Goal: Task Accomplishment & Management: Use online tool/utility

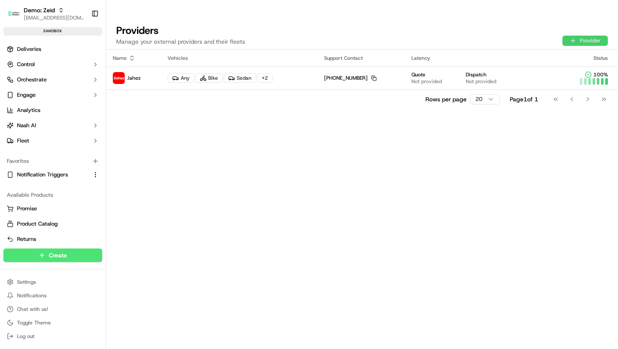
click at [594, 36] on button "Provider" at bounding box center [584, 41] width 45 height 10
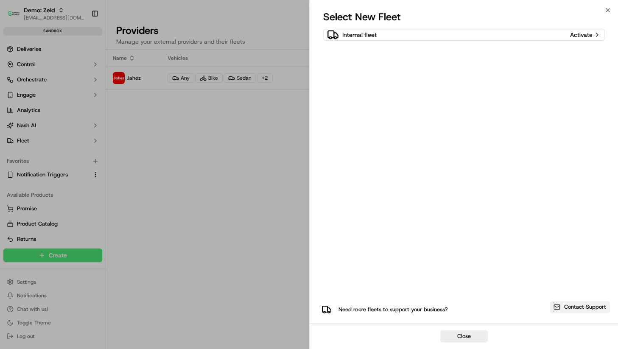
click at [589, 304] on button "Contact Support" at bounding box center [579, 307] width 60 height 12
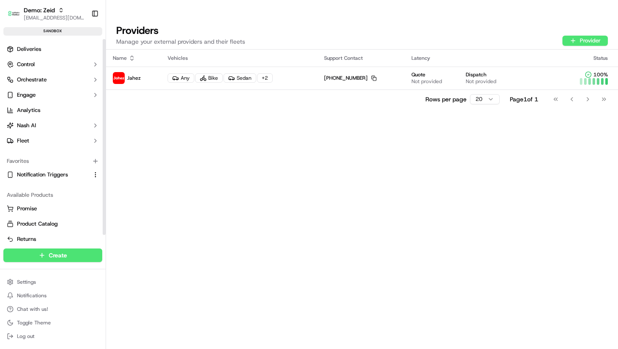
click at [31, 56] on ul "Deliveries Control Orchestrate Engage Analytics [PERSON_NAME] Fleet" at bounding box center [52, 94] width 99 height 105
click at [30, 52] on span "Deliveries" at bounding box center [29, 49] width 24 height 8
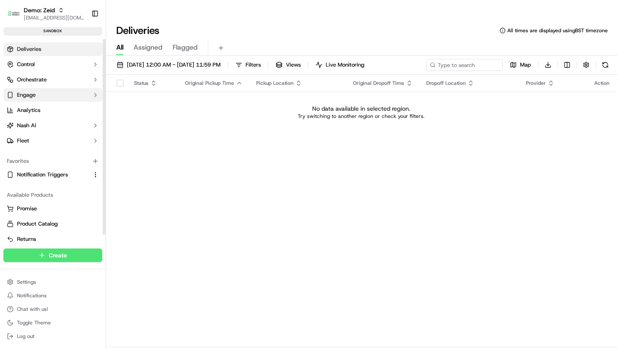
click at [25, 95] on span "Engage" at bounding box center [26, 95] width 19 height 8
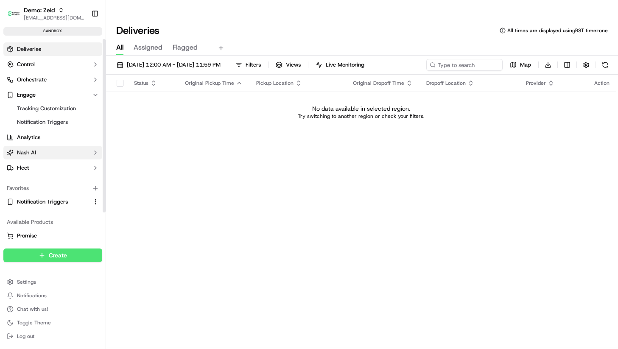
click at [33, 153] on span "Nash AI" at bounding box center [26, 153] width 19 height 8
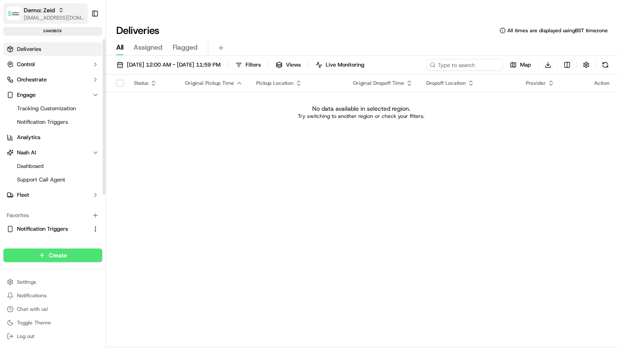
click at [50, 18] on span "[EMAIL_ADDRESS][DOMAIN_NAME]" at bounding box center [54, 17] width 61 height 7
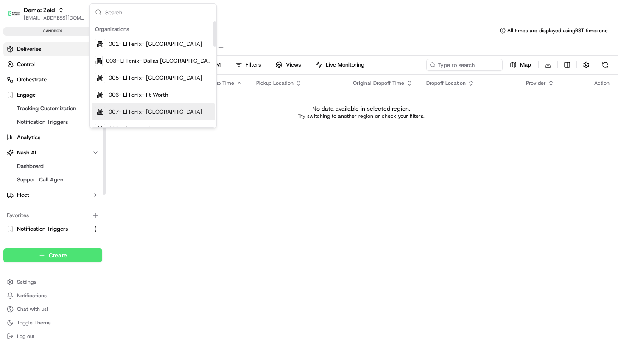
click at [168, 183] on div "Status Original Pickup Time Pickup Location Original Dropoff Time Dropoff Locat…" at bounding box center [361, 211] width 510 height 273
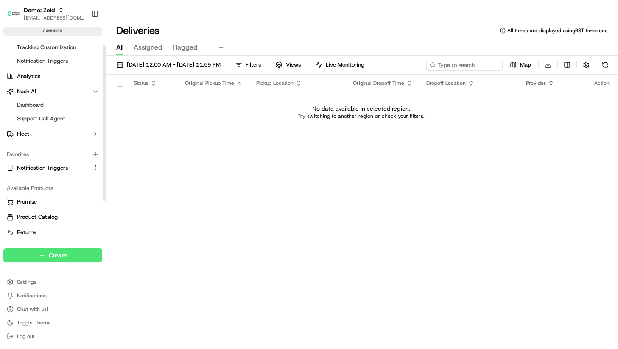
scroll to position [61, 0]
click at [43, 165] on span "Notification Triggers" at bounding box center [42, 168] width 51 height 8
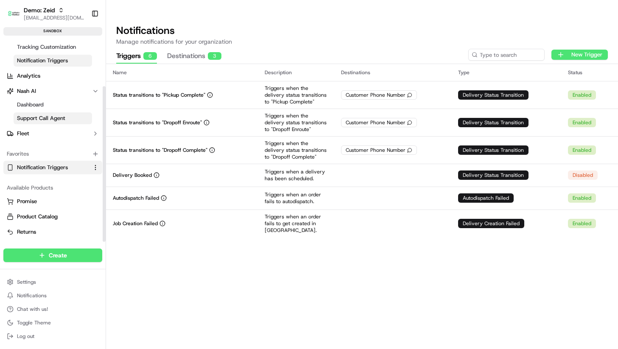
click at [36, 120] on span "Support Call Agent" at bounding box center [41, 118] width 48 height 8
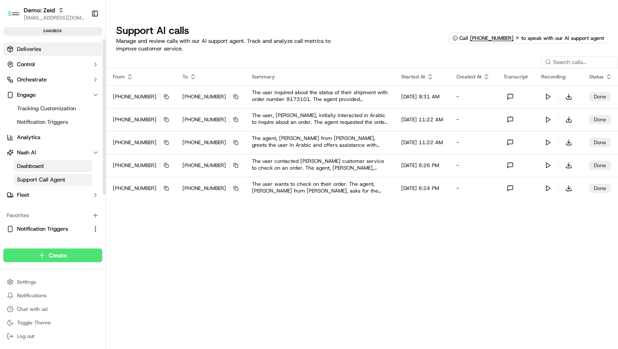
click at [32, 51] on span "Deliveries" at bounding box center [29, 49] width 24 height 8
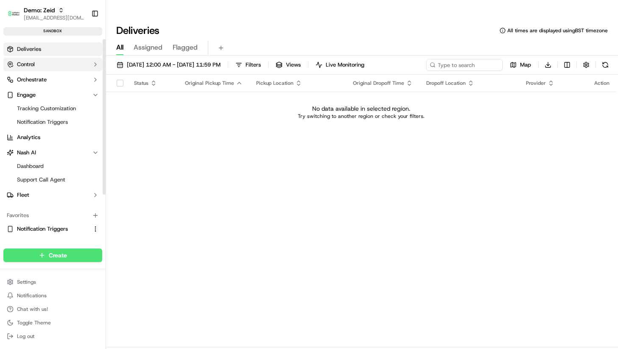
click at [34, 59] on button "Control" at bounding box center [52, 65] width 99 height 14
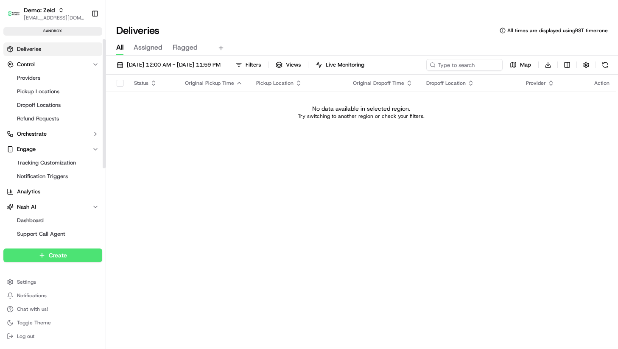
click at [25, 49] on span "Deliveries" at bounding box center [29, 49] width 24 height 8
click at [37, 62] on button "Control" at bounding box center [52, 65] width 99 height 14
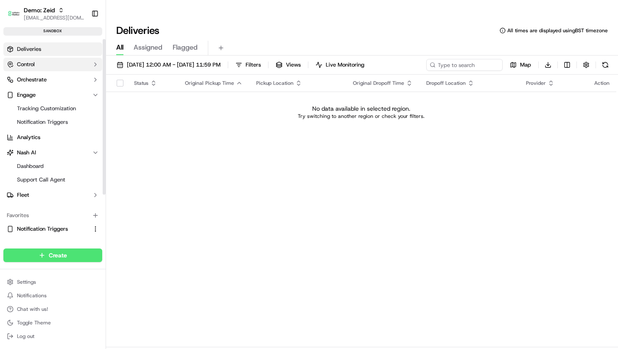
click at [37, 62] on button "Control" at bounding box center [52, 65] width 99 height 14
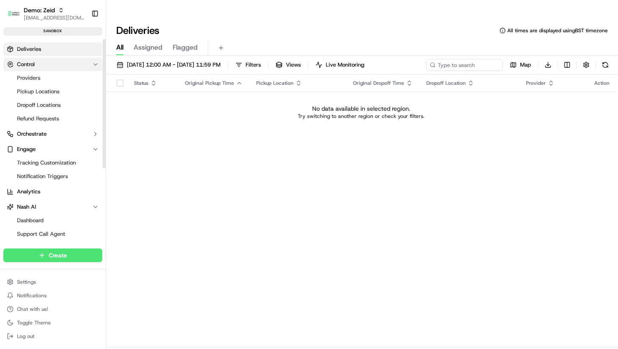
click at [34, 65] on span "Control" at bounding box center [26, 65] width 18 height 8
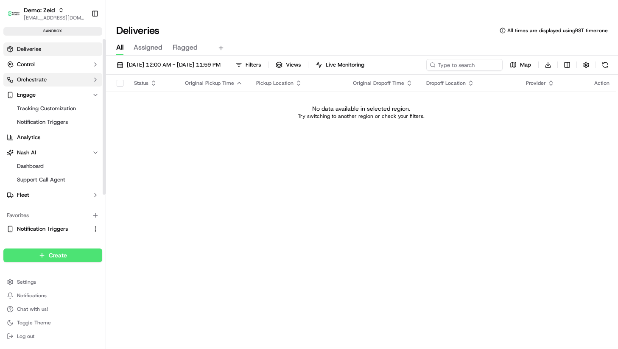
click at [38, 80] on span "Orchestrate" at bounding box center [32, 80] width 30 height 8
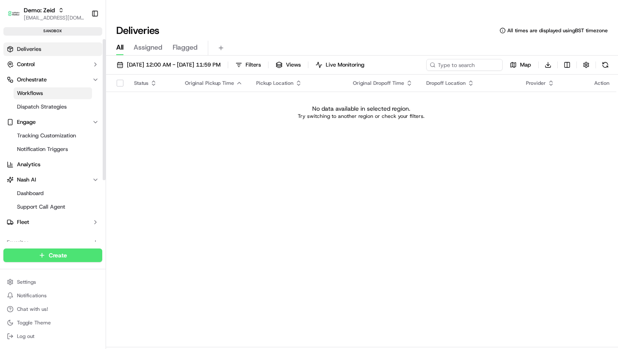
click at [38, 92] on span "Workflows" at bounding box center [30, 93] width 26 height 8
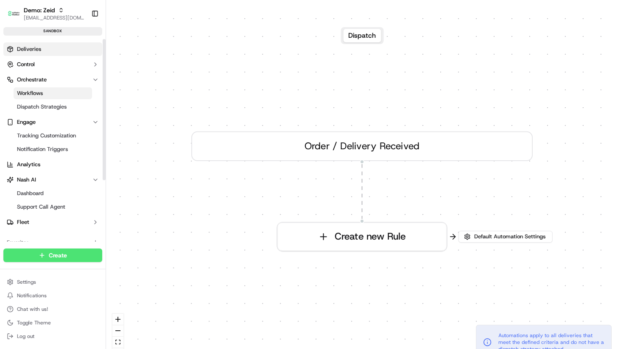
click at [31, 44] on link "Deliveries" at bounding box center [52, 49] width 99 height 14
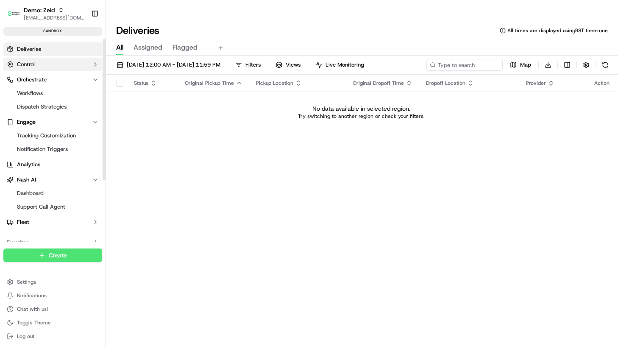
click at [37, 62] on button "Control" at bounding box center [52, 65] width 99 height 14
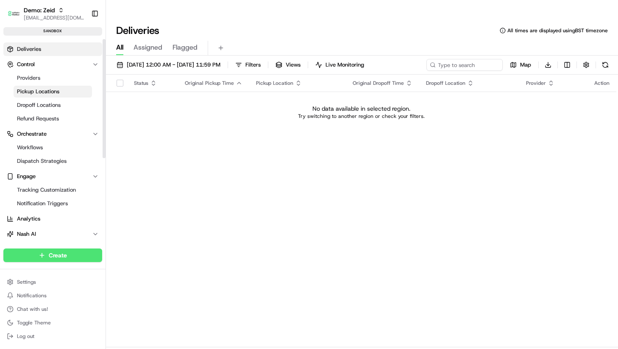
click at [38, 86] on link "Pickup Locations" at bounding box center [53, 92] width 78 height 12
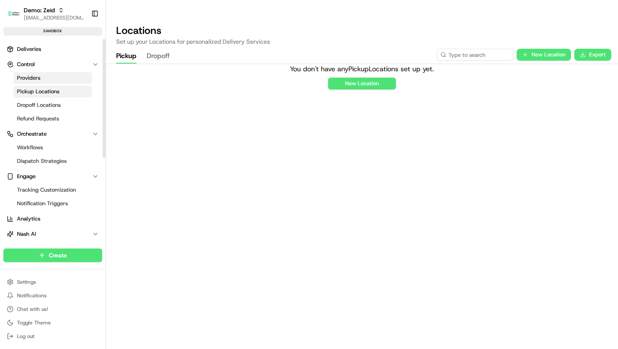
click at [37, 79] on span "Providers" at bounding box center [28, 78] width 23 height 8
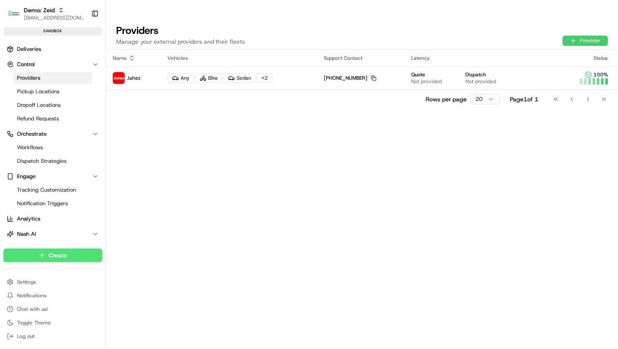
click at [585, 36] on button "Provider" at bounding box center [585, 41] width 45 height 10
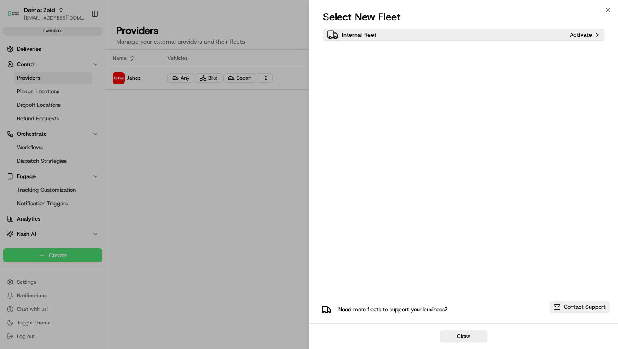
click at [504, 36] on div "Internal fleet" at bounding box center [447, 35] width 240 height 12
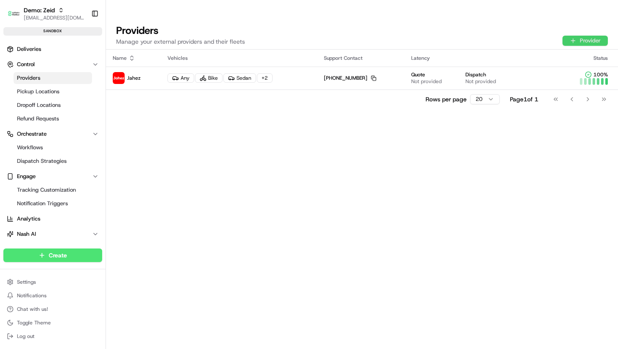
click at [597, 36] on button "Provider" at bounding box center [585, 41] width 45 height 10
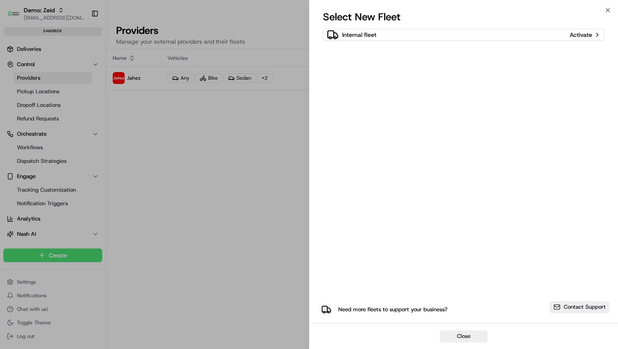
click at [406, 314] on div "Need more fleets to support your business?" at bounding box center [432, 309] width 229 height 17
click at [405, 306] on p "Need more fleets to support your business?" at bounding box center [392, 310] width 109 height 8
click at [473, 337] on button "Close" at bounding box center [463, 336] width 47 height 12
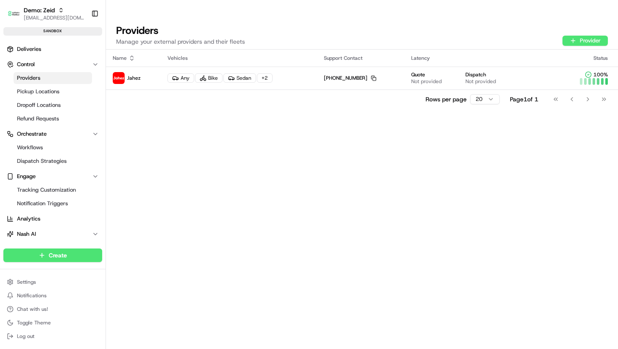
click at [187, 128] on div "Name Vehicles Support Contact Latency Status Jahez Any Bike Sedan + 2 +1 234 56…" at bounding box center [362, 208] width 512 height 316
click at [45, 16] on span "[EMAIL_ADDRESS][DOMAIN_NAME]" at bounding box center [54, 17] width 61 height 7
type input "tamer"
click at [145, 41] on div "Demo: Tamer" at bounding box center [153, 44] width 123 height 17
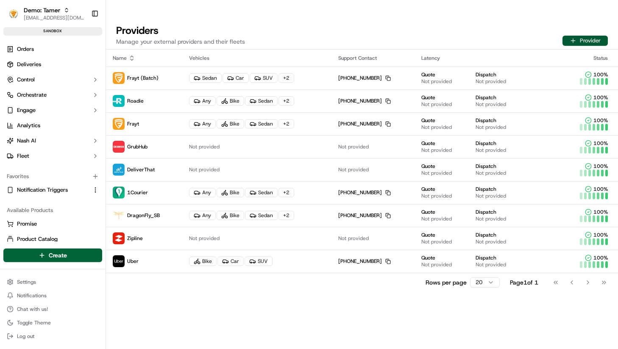
click at [594, 36] on button "Provider" at bounding box center [585, 41] width 45 height 10
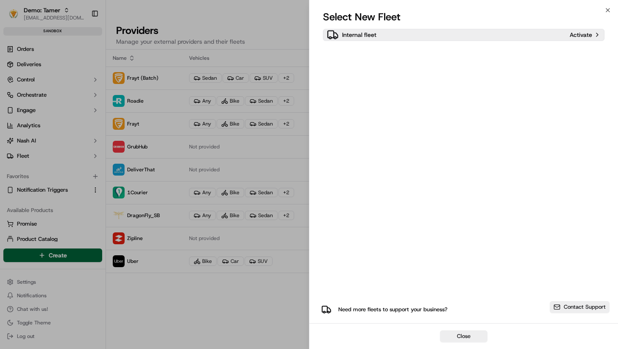
click at [410, 36] on div "Internal fleet" at bounding box center [447, 35] width 240 height 12
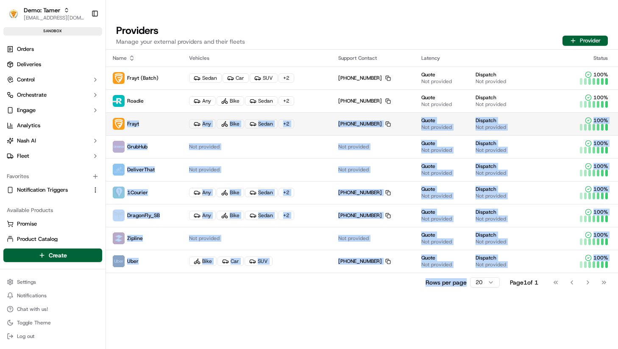
drag, startPoint x: 209, startPoint y: 276, endPoint x: 140, endPoint y: 98, distance: 190.8
click at [140, 98] on div "Name Vehicles Support Contact Latency Status Frayt (Batch) Sedan Car SUV + 2 +1…" at bounding box center [362, 208] width 512 height 316
click at [166, 273] on div "Rows per page 20 Page 1 of 1 Go to first page Go to previous page Go to next pa…" at bounding box center [362, 282] width 512 height 19
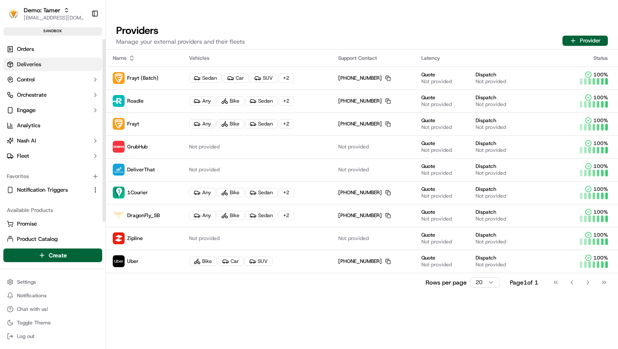
click at [29, 64] on span "Deliveries" at bounding box center [29, 65] width 24 height 8
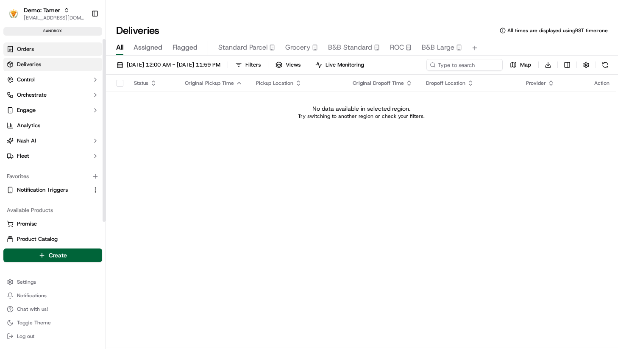
click at [37, 52] on link "Orders" at bounding box center [52, 49] width 99 height 14
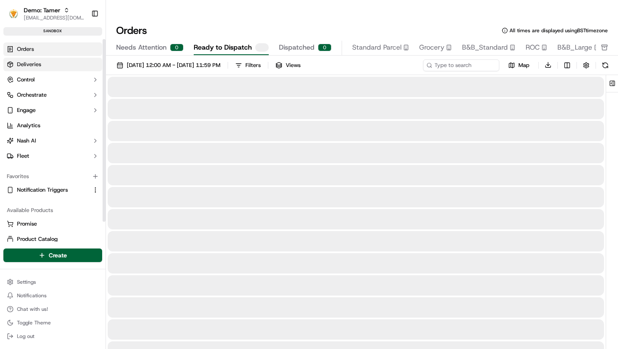
click at [39, 63] on span "Deliveries" at bounding box center [29, 65] width 24 height 8
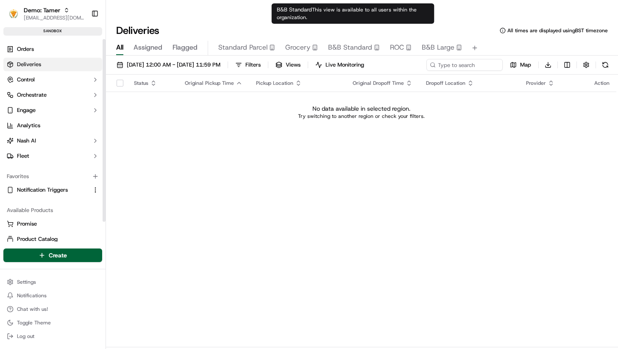
click at [360, 41] on button "B&B Standard" at bounding box center [354, 48] width 52 height 14
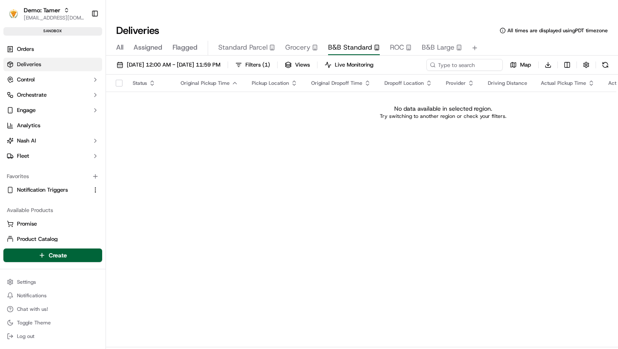
click at [276, 41] on div "All Assigned Flagged Standard Parcel Grocery B&B Standard ROC B&B Large" at bounding box center [362, 48] width 512 height 15
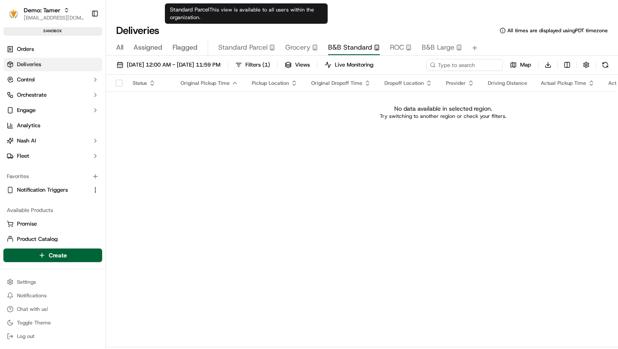
click at [234, 42] on span "Standard Parcel" at bounding box center [242, 47] width 49 height 10
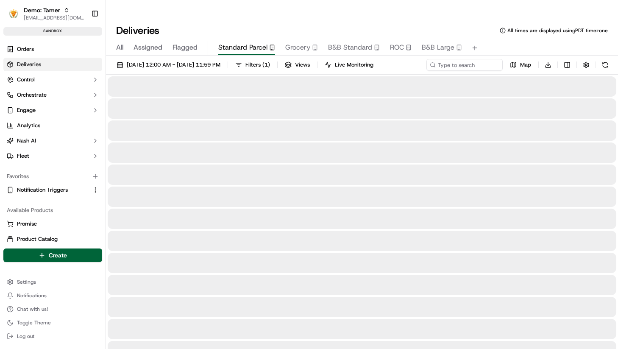
click at [323, 41] on div "All Assigned Flagged Standard Parcel Grocery B&B Standard ROC B&B Large" at bounding box center [362, 48] width 512 height 15
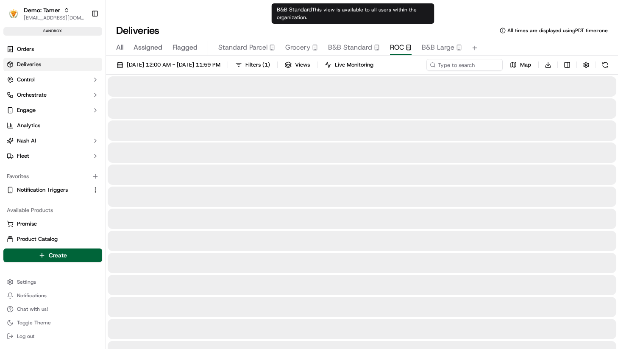
click at [399, 42] on span "ROC" at bounding box center [397, 47] width 14 height 10
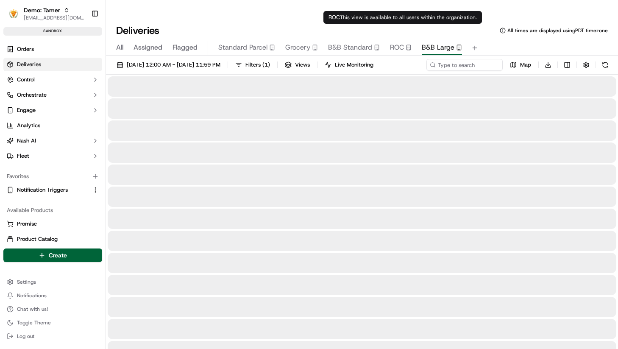
click at [435, 42] on span "B&B Large" at bounding box center [438, 47] width 33 height 10
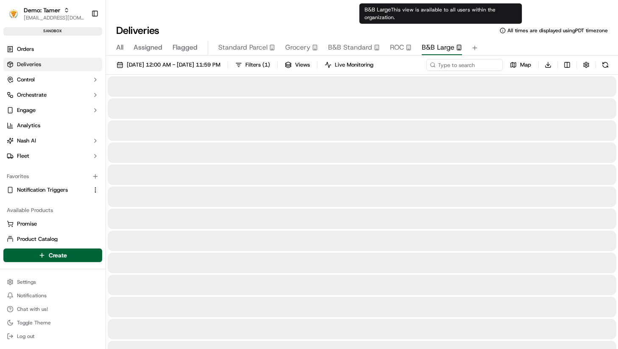
drag, startPoint x: 461, startPoint y: 28, endPoint x: 465, endPoint y: 28, distance: 4.3
click at [462, 41] on div "All Assigned Flagged Standard Parcel Grocery B&B Standard ROC B&B Large" at bounding box center [362, 48] width 512 height 15
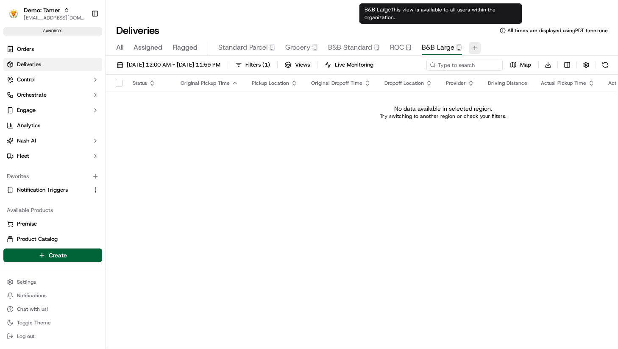
click at [478, 42] on button at bounding box center [475, 48] width 12 height 12
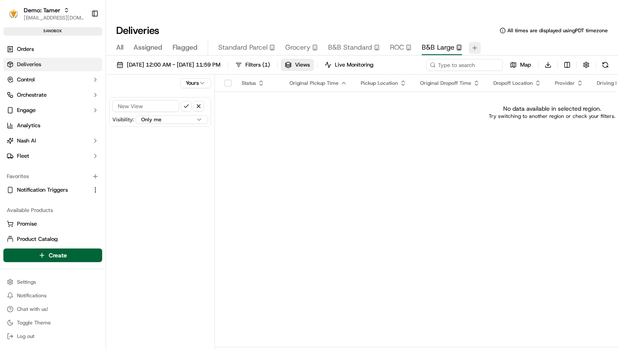
click at [476, 42] on button at bounding box center [475, 48] width 12 height 12
click at [475, 42] on button at bounding box center [475, 48] width 12 height 12
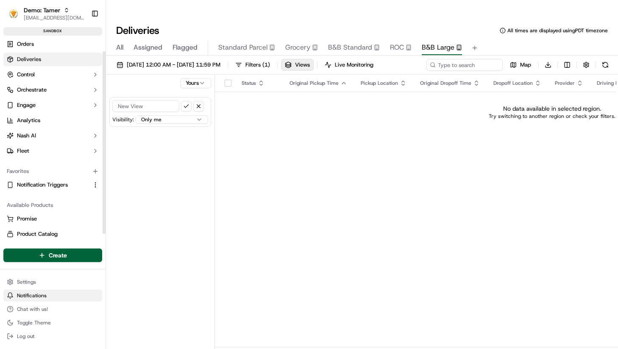
scroll to position [15, 0]
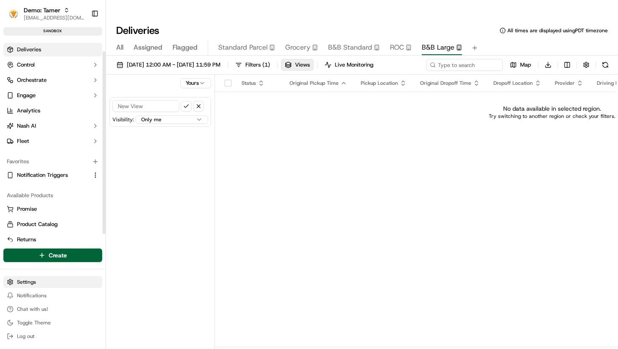
click at [45, 280] on html "Demo: Tamer zeid@usenash.com Toggle Sidebar sandbox Orders Deliveries Control O…" at bounding box center [309, 174] width 618 height 349
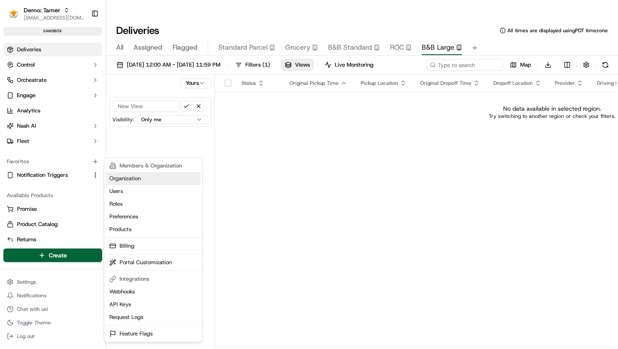
click at [134, 183] on link "Organization" at bounding box center [153, 178] width 95 height 13
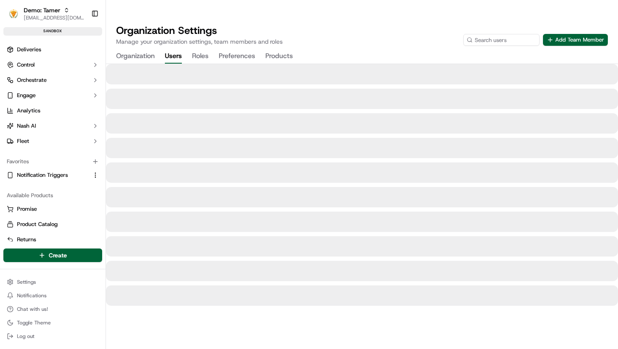
click at [173, 49] on button "Users" at bounding box center [173, 56] width 17 height 14
click at [31, 289] on ul "Settings Notifications Chat with us! Toggle Theme Log out" at bounding box center [52, 309] width 99 height 66
click at [30, 294] on span "Notifications" at bounding box center [32, 295] width 30 height 7
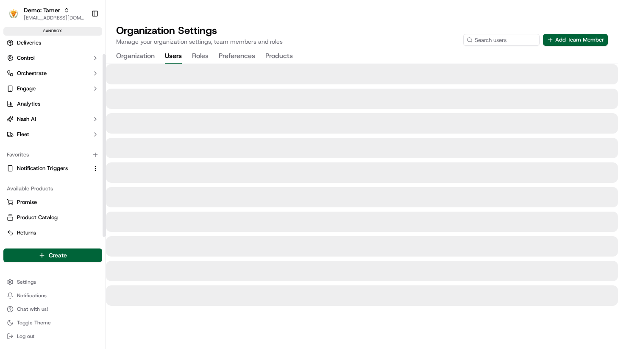
scroll to position [22, 0]
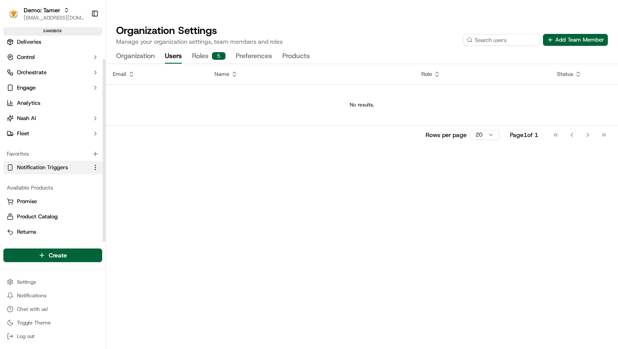
click at [42, 170] on span "Notification Triggers" at bounding box center [42, 168] width 51 height 8
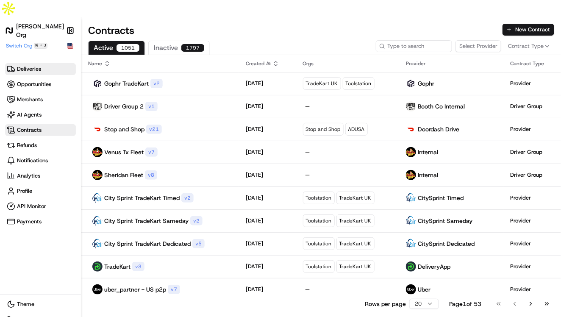
click at [35, 65] on span "Deliveries" at bounding box center [29, 69] width 24 height 8
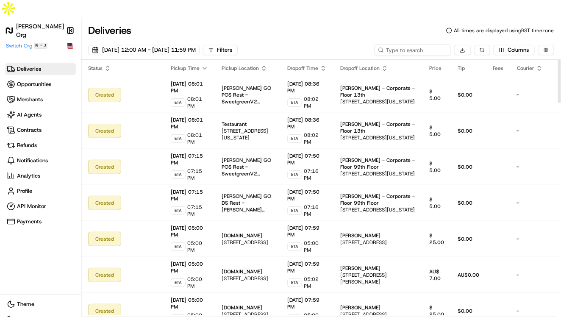
click at [31, 22] on h1 "Nash Org" at bounding box center [40, 30] width 48 height 17
click at [25, 22] on h1 "Nash Org" at bounding box center [40, 30] width 48 height 17
click at [20, 42] on span "Switch Org" at bounding box center [19, 45] width 26 height 7
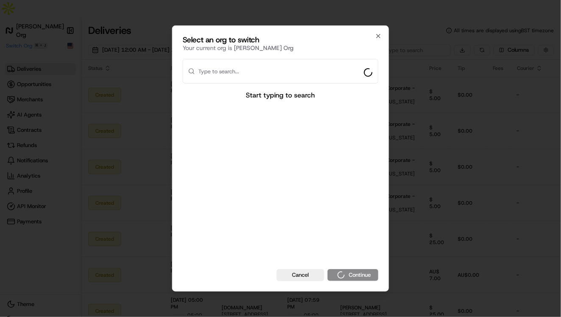
type input "z"
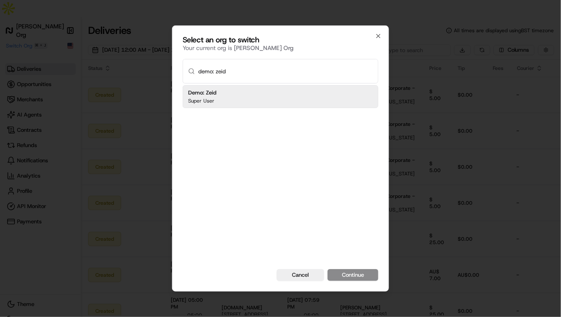
type input "demo: zeid"
click at [274, 92] on div "Demo: Zeid Super User" at bounding box center [281, 96] width 196 height 23
click at [368, 277] on button "Continue" at bounding box center [353, 275] width 51 height 12
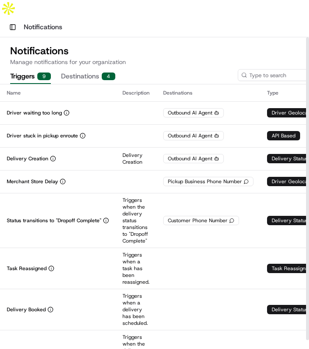
click at [59, 22] on h1 "Notifications" at bounding box center [43, 27] width 39 height 10
click at [10, 21] on button "Toggle Sidebar" at bounding box center [13, 27] width 12 height 12
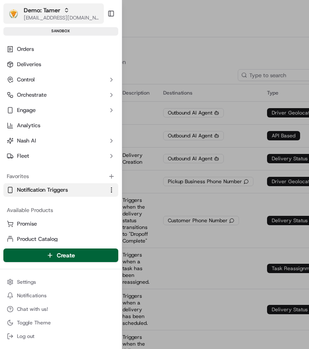
click at [37, 10] on span "Demo: Tamer" at bounding box center [42, 10] width 36 height 8
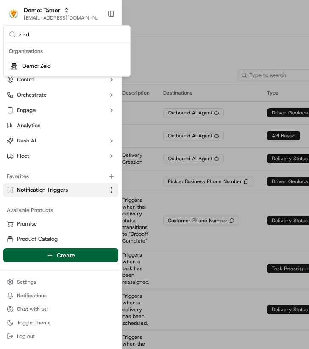
type input "zeid"
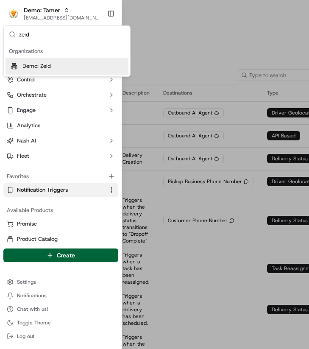
click at [47, 65] on span "Demo: Zeid" at bounding box center [36, 66] width 28 height 8
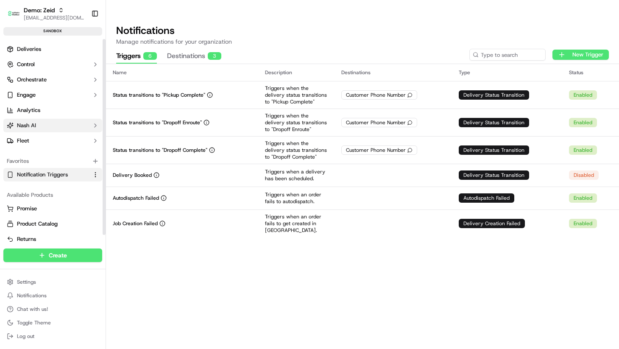
click at [18, 126] on span "Nash AI" at bounding box center [26, 126] width 19 height 8
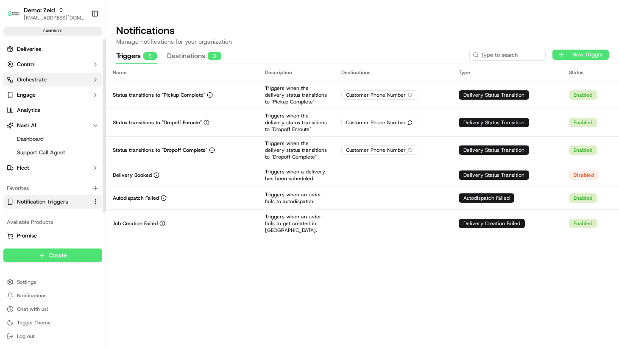
click at [39, 78] on span "Orchestrate" at bounding box center [32, 80] width 30 height 8
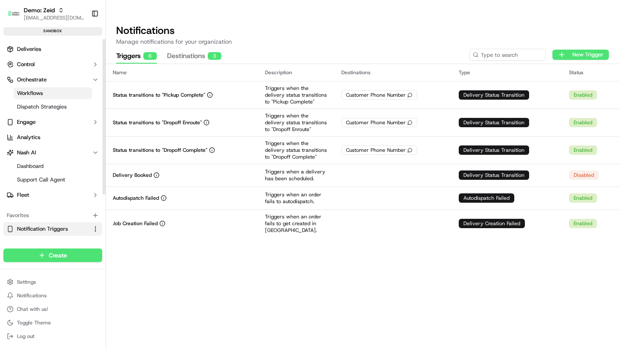
click at [39, 95] on span "Workflows" at bounding box center [30, 93] width 26 height 8
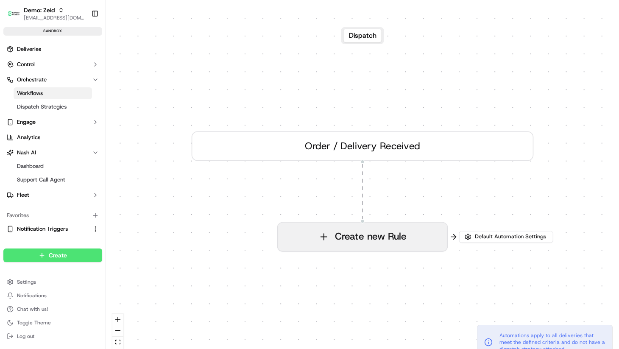
click at [343, 223] on button "Create new Rule" at bounding box center [363, 237] width 170 height 28
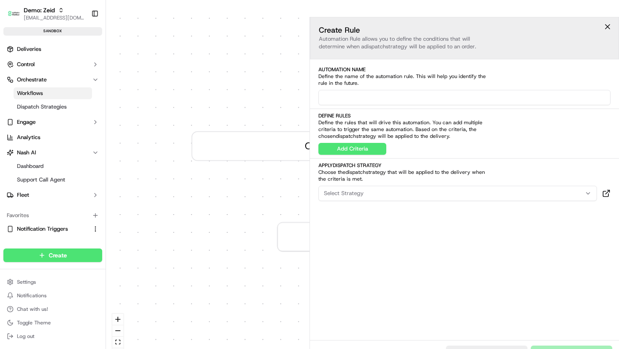
click at [372, 90] on input at bounding box center [464, 97] width 292 height 15
click at [365, 143] on button "Add Criteria" at bounding box center [352, 149] width 68 height 12
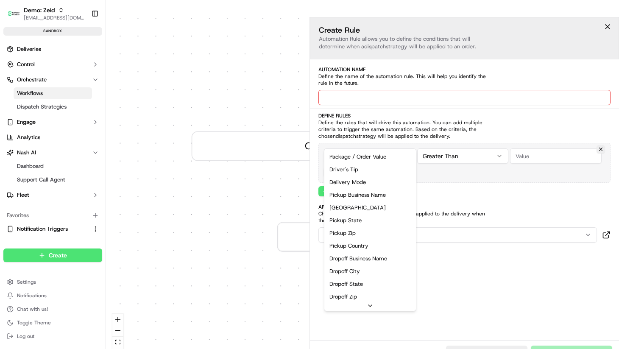
click at [365, 143] on div "0 Order / Delivery Received Create new Rule Default Automation Settings Automat…" at bounding box center [362, 191] width 513 height 349
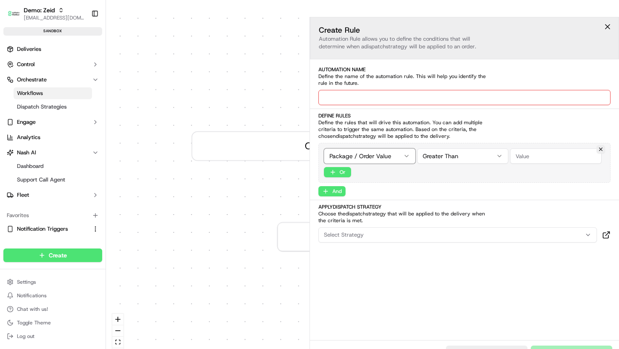
click at [612, 6] on html "Demo: Zeid zeid@usenash.com Toggle Sidebar sandbox Deliveries Control Orchestra…" at bounding box center [309, 174] width 619 height 349
click at [610, 20] on button at bounding box center [607, 26] width 13 height 13
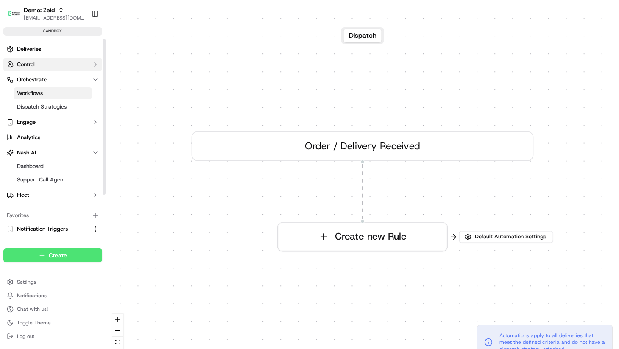
click at [39, 62] on button "Control" at bounding box center [52, 65] width 99 height 14
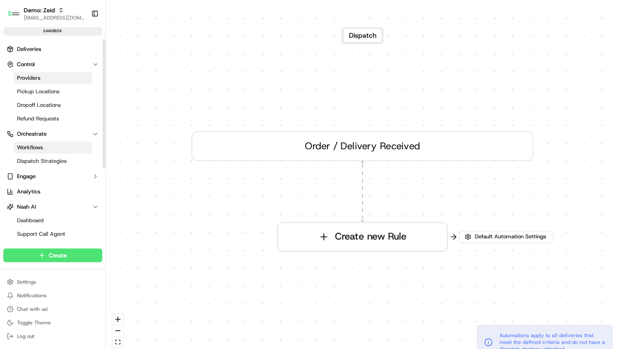
click at [37, 78] on span "Providers" at bounding box center [28, 78] width 23 height 8
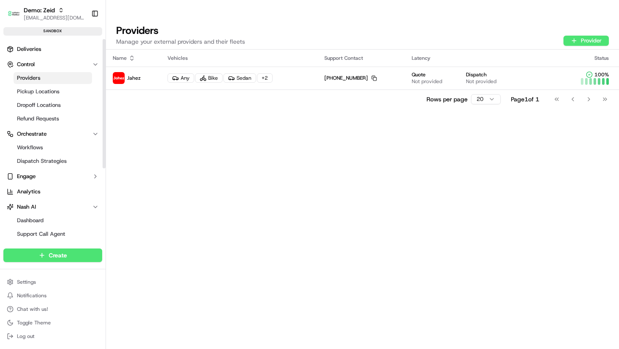
drag, startPoint x: 301, startPoint y: 95, endPoint x: 241, endPoint y: 73, distance: 63.3
click at [301, 95] on div "Name Vehicles Support Contact Latency Status Jahez Any Bike Sedan + 2 +1 234 56…" at bounding box center [362, 208] width 513 height 316
click at [379, 67] on td "+1 234 567 8981 Copy +12345678981" at bounding box center [361, 78] width 87 height 23
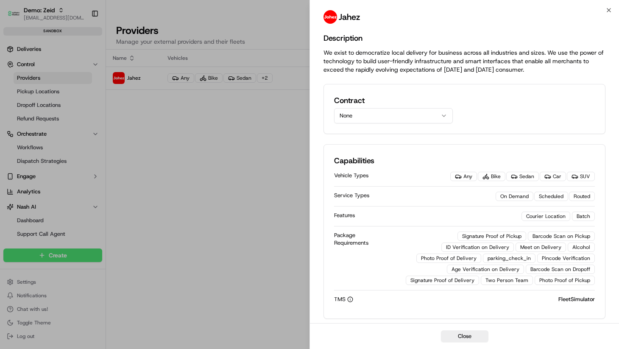
click at [410, 106] on div "Contract None" at bounding box center [393, 109] width 119 height 29
click at [412, 114] on button "None" at bounding box center [393, 115] width 119 height 15
drag, startPoint x: 400, startPoint y: 139, endPoint x: 402, endPoint y: 144, distance: 5.5
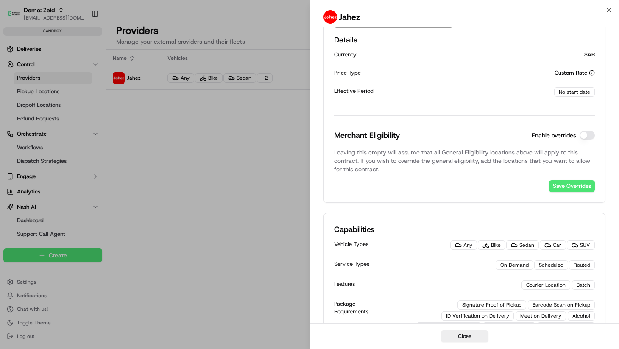
scroll to position [48, 0]
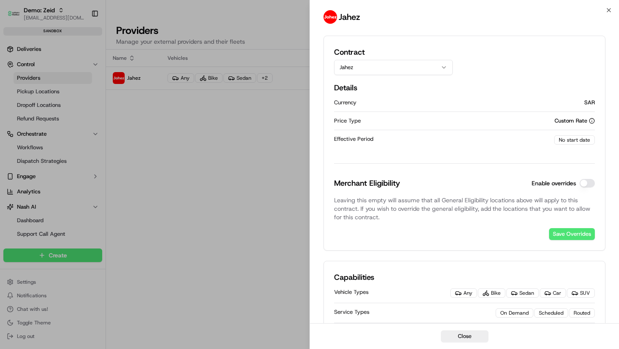
click at [584, 184] on button "Enable overrides" at bounding box center [587, 183] width 15 height 8
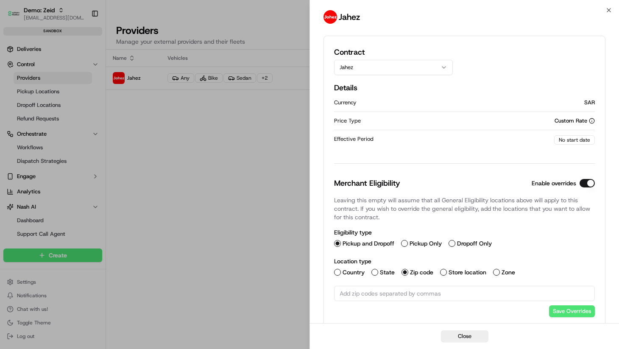
click at [584, 184] on button "Enable overrides" at bounding box center [587, 183] width 15 height 8
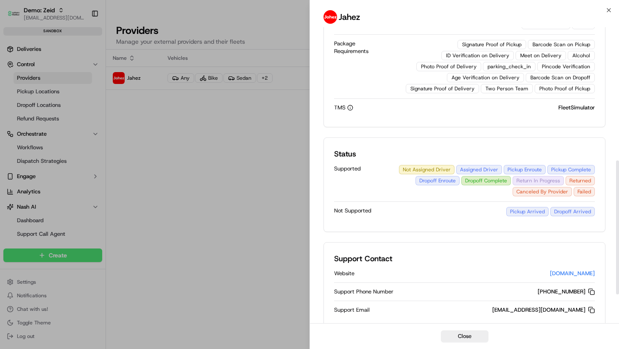
scroll to position [357, 0]
click at [466, 341] on button "Close" at bounding box center [464, 336] width 47 height 12
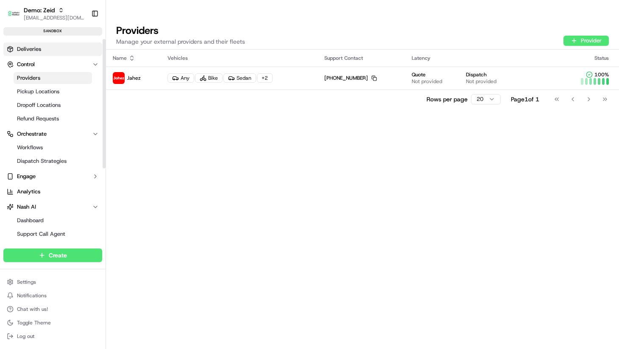
click at [25, 47] on span "Deliveries" at bounding box center [29, 49] width 24 height 8
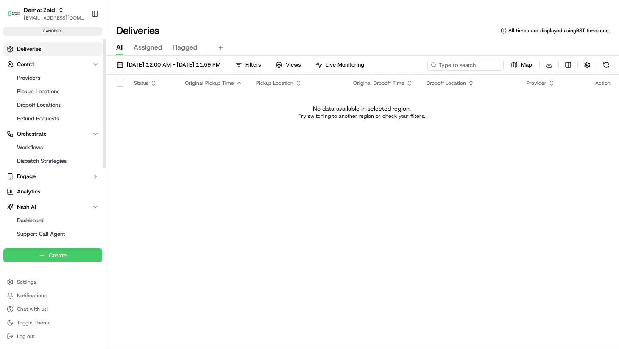
click at [54, 257] on html "Demo: Zeid zeid@usenash.com Toggle Sidebar sandbox Deliveries Control Providers…" at bounding box center [309, 174] width 619 height 349
click at [137, 285] on link "CSV Upload" at bounding box center [153, 286] width 95 height 15
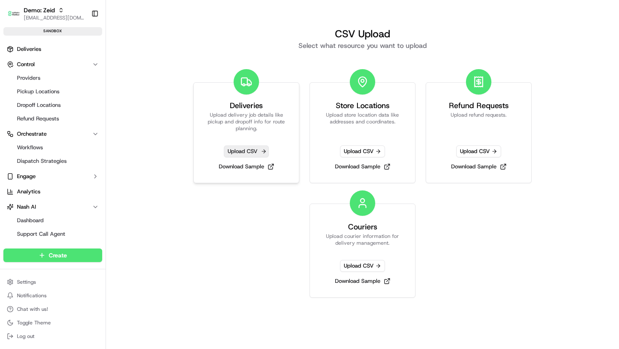
click at [246, 145] on span "Upload CSV" at bounding box center [246, 151] width 45 height 12
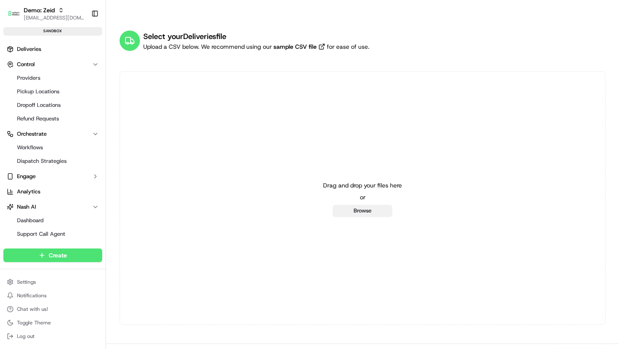
click at [365, 205] on button "Browse" at bounding box center [362, 211] width 59 height 12
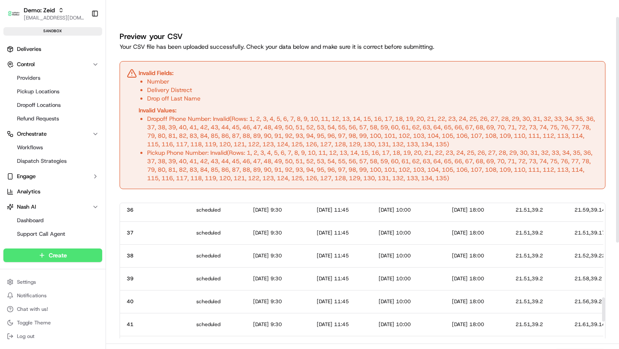
scroll to position [1067, 0]
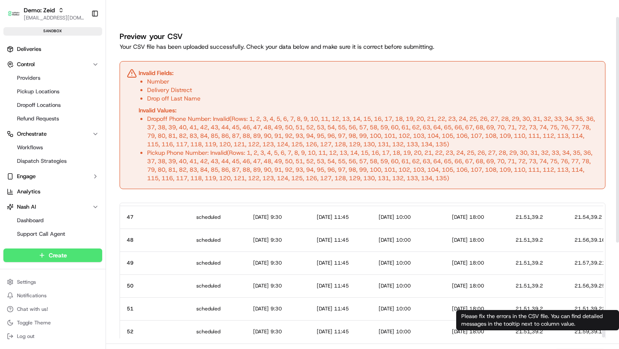
click at [574, 348] on button "Next" at bounding box center [580, 355] width 51 height 12
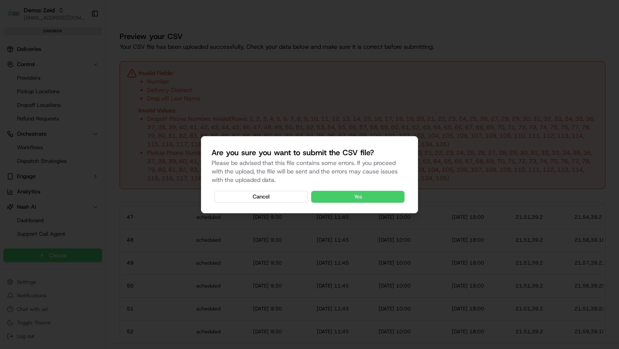
click at [374, 202] on div "Are you sure you want to submit the CSV file? Please be advised that this file …" at bounding box center [309, 174] width 217 height 77
click at [374, 198] on button "Yes" at bounding box center [357, 197] width 93 height 12
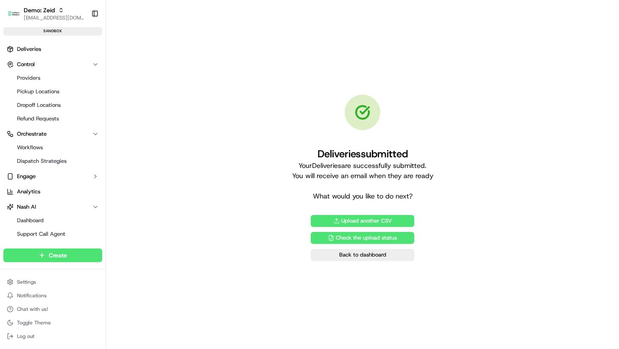
drag, startPoint x: 376, startPoint y: 137, endPoint x: 430, endPoint y: 155, distance: 56.3
click at [431, 153] on div "Deliveries submitted Your Deliveries are successfully submitted. You will recei…" at bounding box center [362, 174] width 141 height 54
click at [386, 232] on link "Check the upload status" at bounding box center [362, 238] width 103 height 12
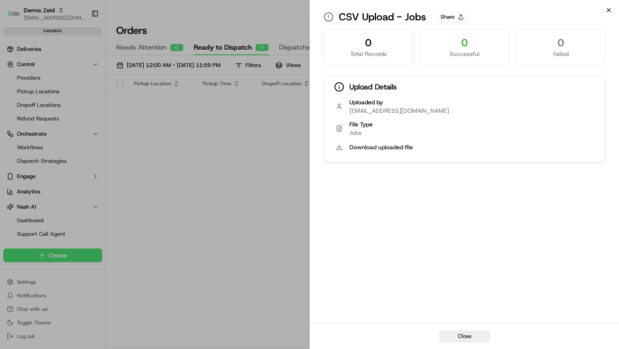
click at [605, 12] on icon "button" at bounding box center [608, 10] width 7 height 7
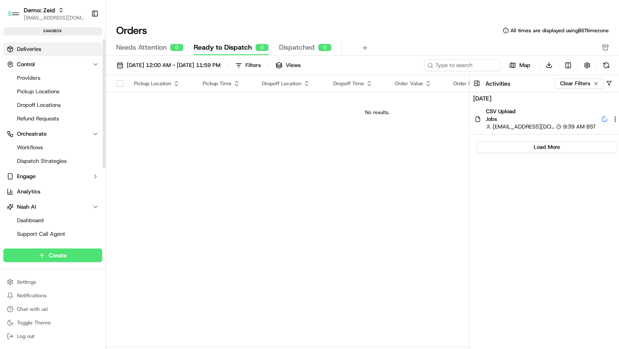
click at [40, 53] on link "Deliveries" at bounding box center [52, 49] width 99 height 14
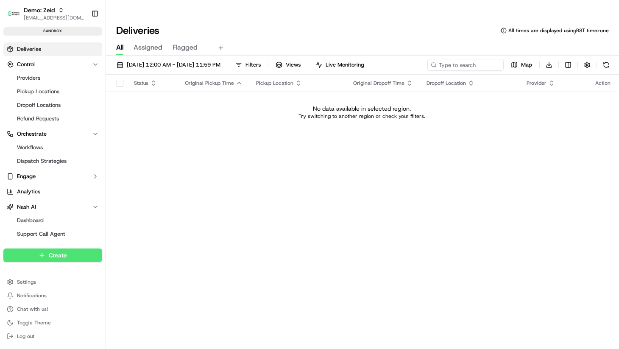
click at [35, 53] on link "Deliveries" at bounding box center [52, 49] width 99 height 14
click at [226, 125] on div "Status Original Pickup Time Pickup Location Original Dropoff Time Dropoff Locat…" at bounding box center [361, 211] width 511 height 273
click at [39, 66] on button "Control" at bounding box center [52, 65] width 99 height 14
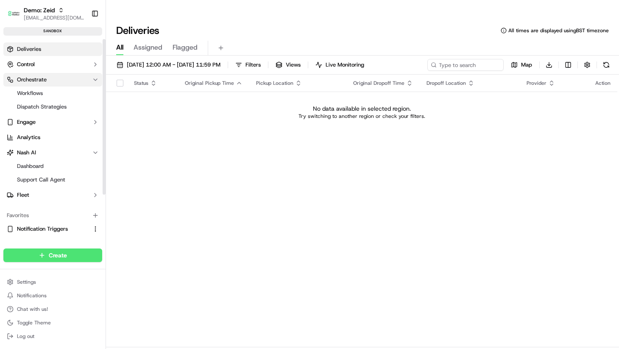
click at [41, 81] on span "Orchestrate" at bounding box center [32, 80] width 30 height 8
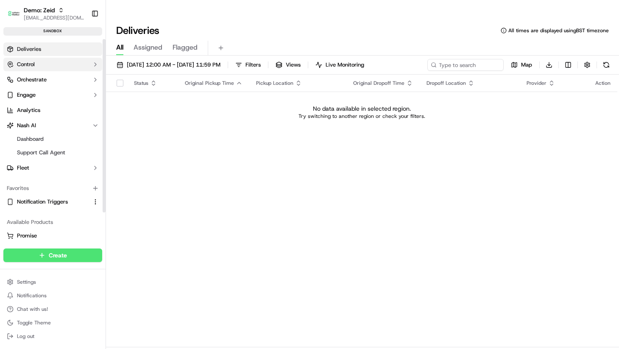
click at [42, 64] on button "Control" at bounding box center [52, 65] width 99 height 14
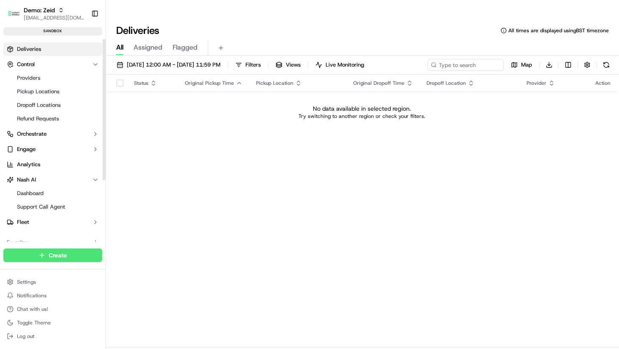
click at [35, 45] on link "Deliveries" at bounding box center [52, 49] width 99 height 14
click at [19, 11] on img "button" at bounding box center [14, 14] width 14 height 14
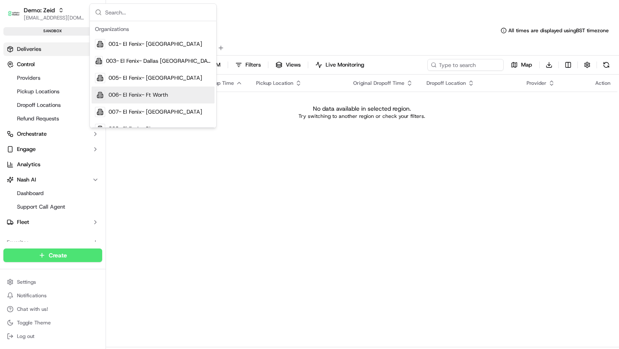
click at [165, 162] on div "Status Original Pickup Time Pickup Location Original Dropoff Time Dropoff Locat…" at bounding box center [361, 211] width 511 height 273
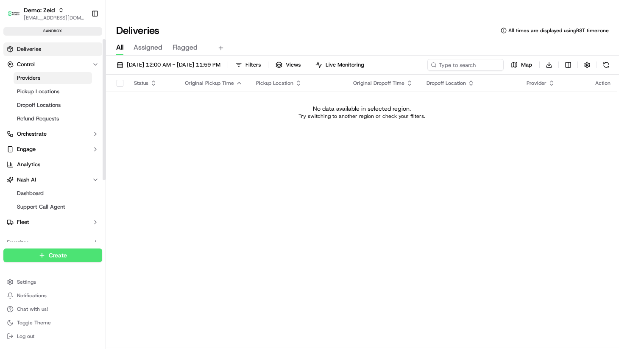
click at [58, 79] on link "Providers" at bounding box center [53, 78] width 78 height 12
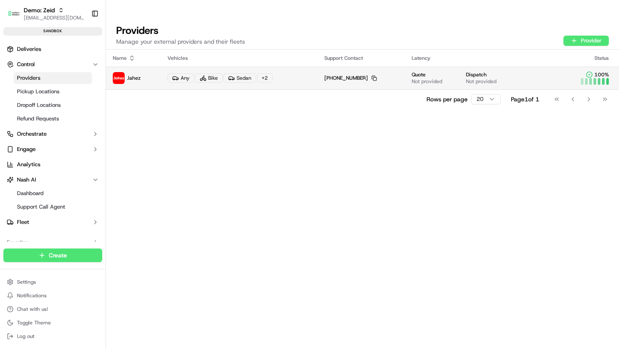
click at [122, 72] on img at bounding box center [119, 78] width 12 height 12
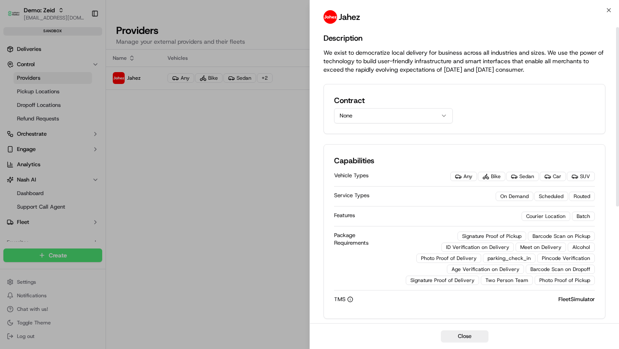
click at [348, 17] on h2 "Jahez" at bounding box center [349, 17] width 21 height 12
copy h2 "Jahez"
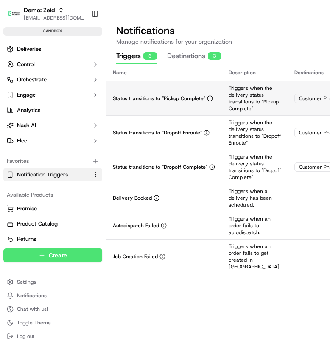
click at [157, 115] on td "Status transitions to "Pickup Complete"" at bounding box center [164, 98] width 116 height 34
